Goal: Task Accomplishment & Management: Complete application form

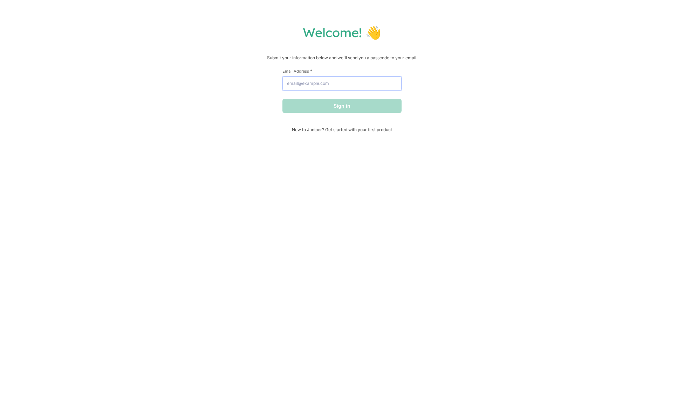
click at [306, 85] on input "Email Address *" at bounding box center [341, 83] width 119 height 14
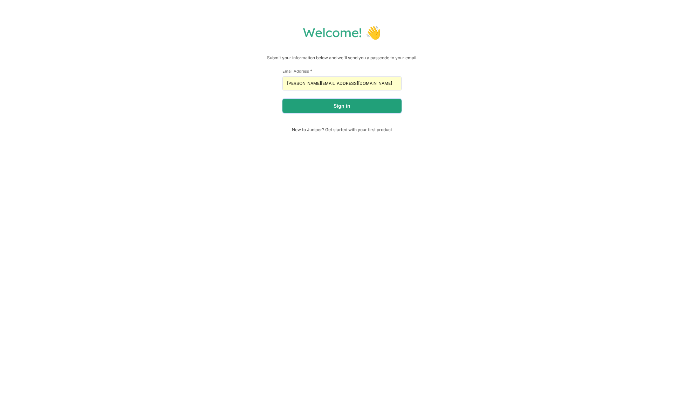
click at [335, 109] on button "Sign in" at bounding box center [341, 106] width 119 height 14
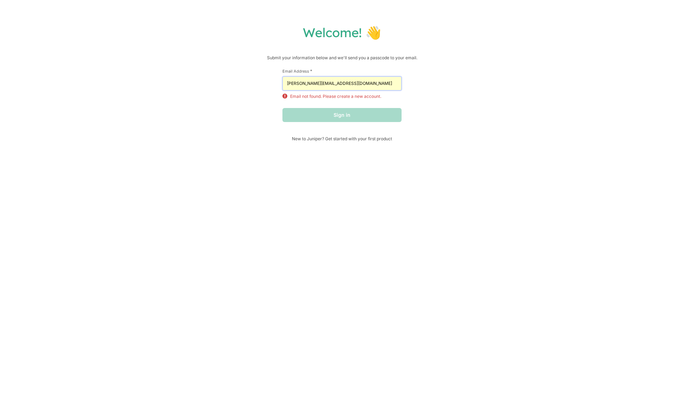
drag, startPoint x: 352, startPoint y: 85, endPoint x: 275, endPoint y: 85, distance: 77.8
click at [275, 85] on div "Welcome! 👋 Submit your information below and we'll send you a passcode to your …" at bounding box center [342, 83] width 670 height 117
click at [341, 97] on p "Email not found. Please create a new account." at bounding box center [335, 96] width 91 height 6
drag, startPoint x: 343, startPoint y: 84, endPoint x: 279, endPoint y: 83, distance: 63.8
click at [279, 83] on div "Welcome! 👋 Submit your information below and we'll send you a passcode to your …" at bounding box center [342, 83] width 670 height 117
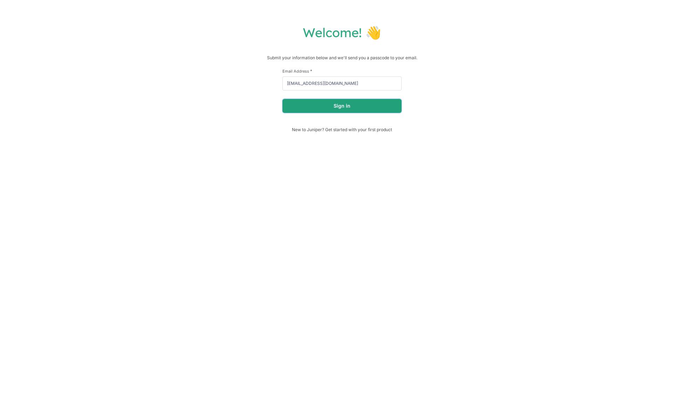
click at [324, 107] on button "Sign in" at bounding box center [341, 106] width 119 height 14
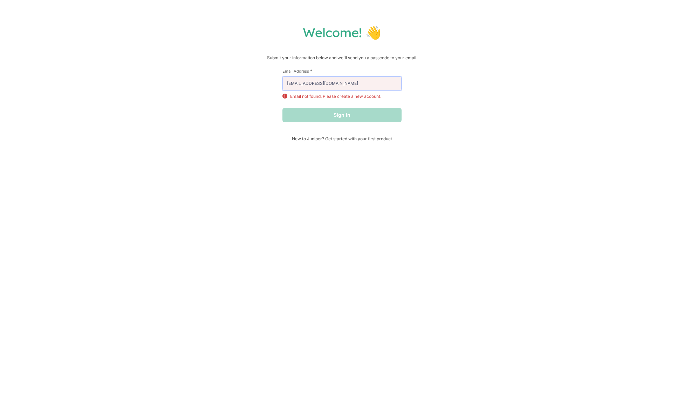
drag, startPoint x: 340, startPoint y: 85, endPoint x: 274, endPoint y: 79, distance: 66.8
click at [274, 78] on div "Welcome! 👋 Submit your information below and we'll send you a passcode to your …" at bounding box center [342, 83] width 670 height 117
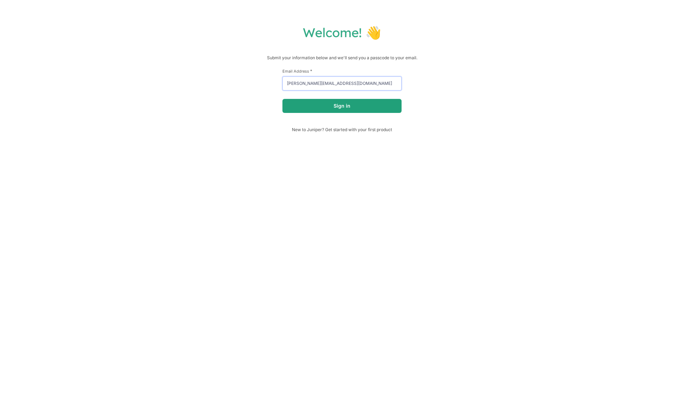
type input "jasonh@anotheraxiom.com"
click at [337, 105] on button "Sign in" at bounding box center [341, 106] width 119 height 14
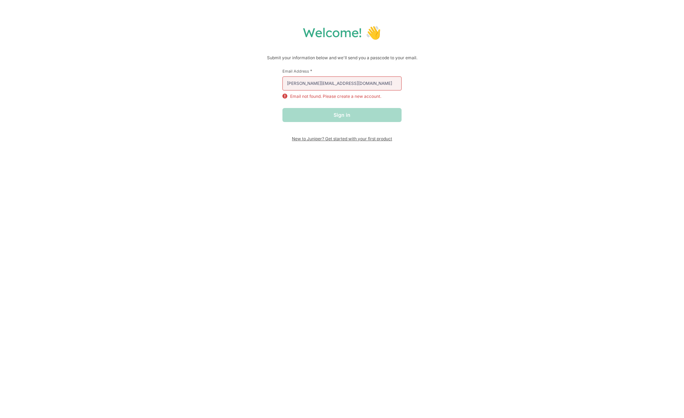
click at [375, 138] on span "New to Juniper? Get started with your first product" at bounding box center [341, 138] width 119 height 5
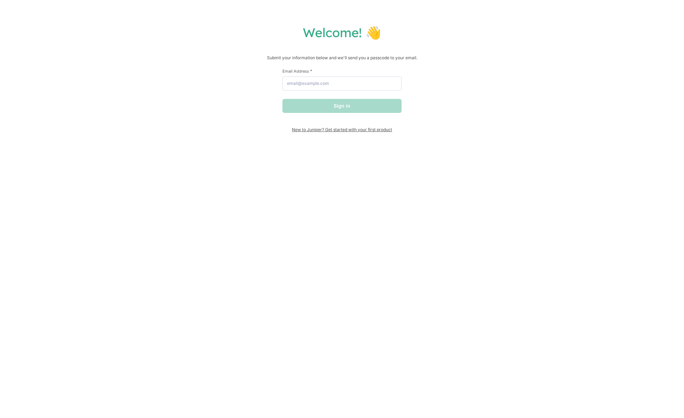
click at [338, 129] on span "New to Juniper? Get started with your first product" at bounding box center [341, 129] width 119 height 5
